Goal: Transaction & Acquisition: Purchase product/service

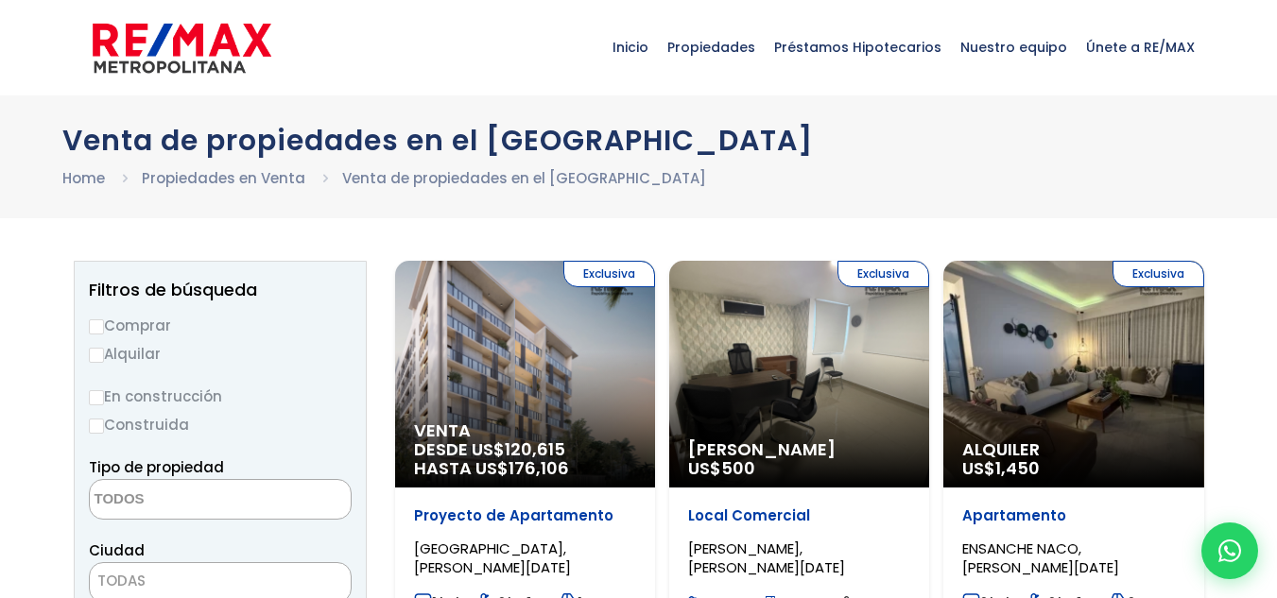
select select
click at [98, 328] on input "Comprar" at bounding box center [96, 327] width 15 height 15
radio input "true"
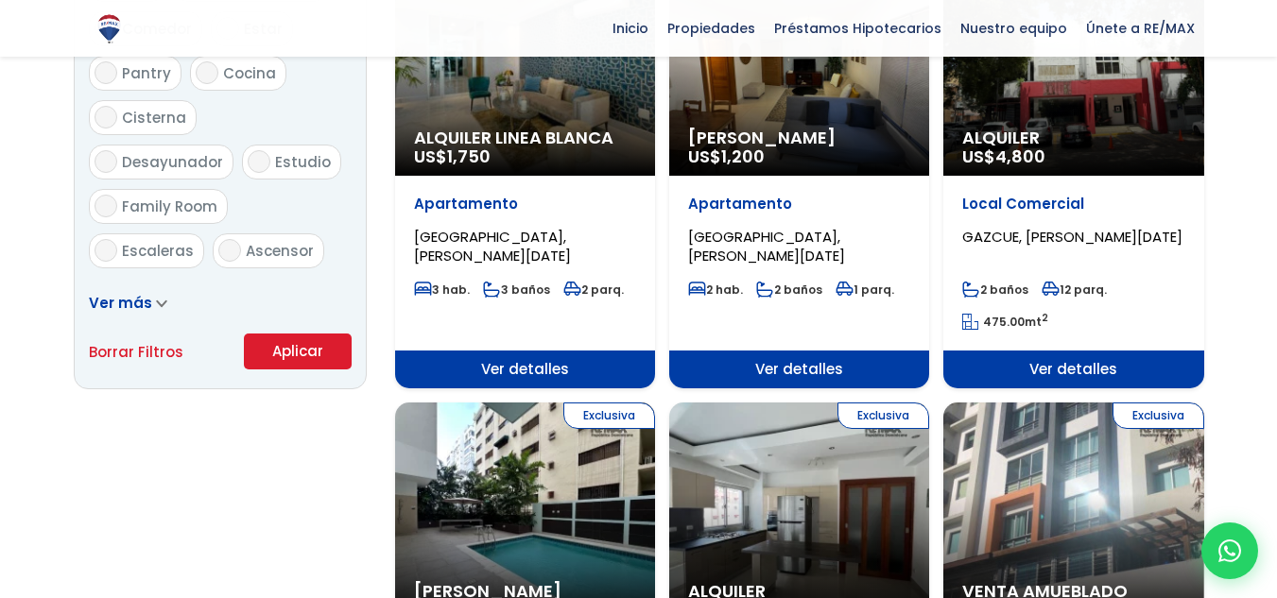
scroll to position [1152, 0]
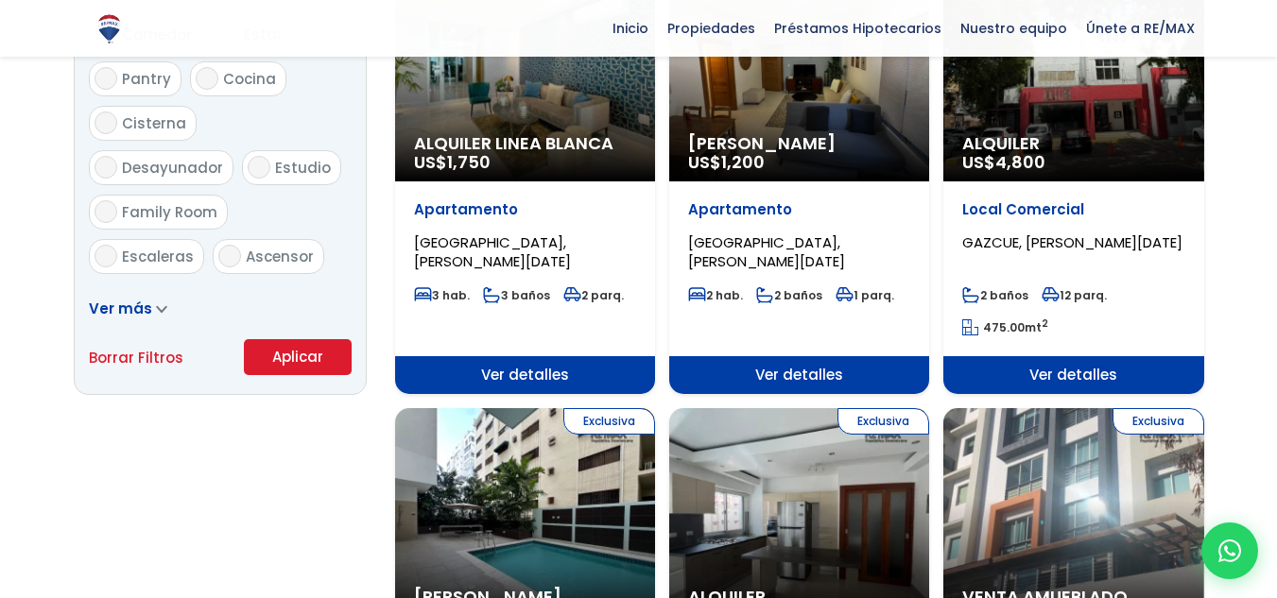
click at [298, 349] on button "Aplicar" at bounding box center [298, 357] width 108 height 36
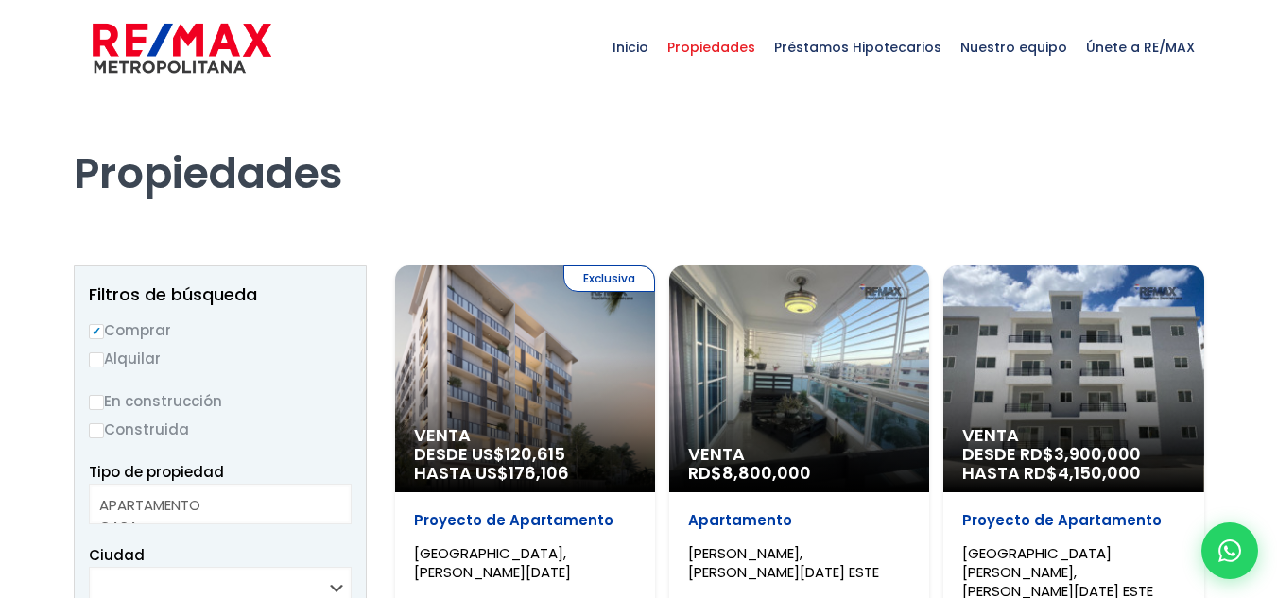
select select
